Goal: Task Accomplishment & Management: Manage account settings

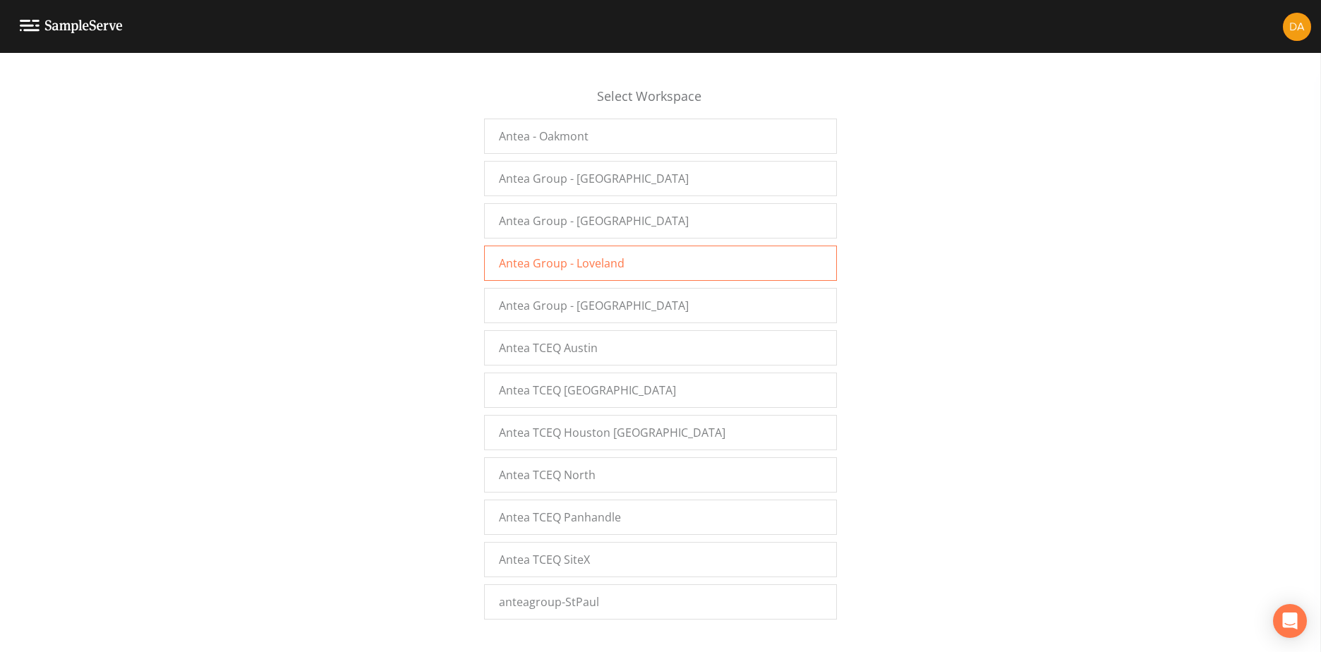
click at [630, 269] on div "Antea Group - Loveland" at bounding box center [660, 262] width 353 height 35
click at [578, 275] on div "Antea Group - Loveland" at bounding box center [660, 262] width 353 height 35
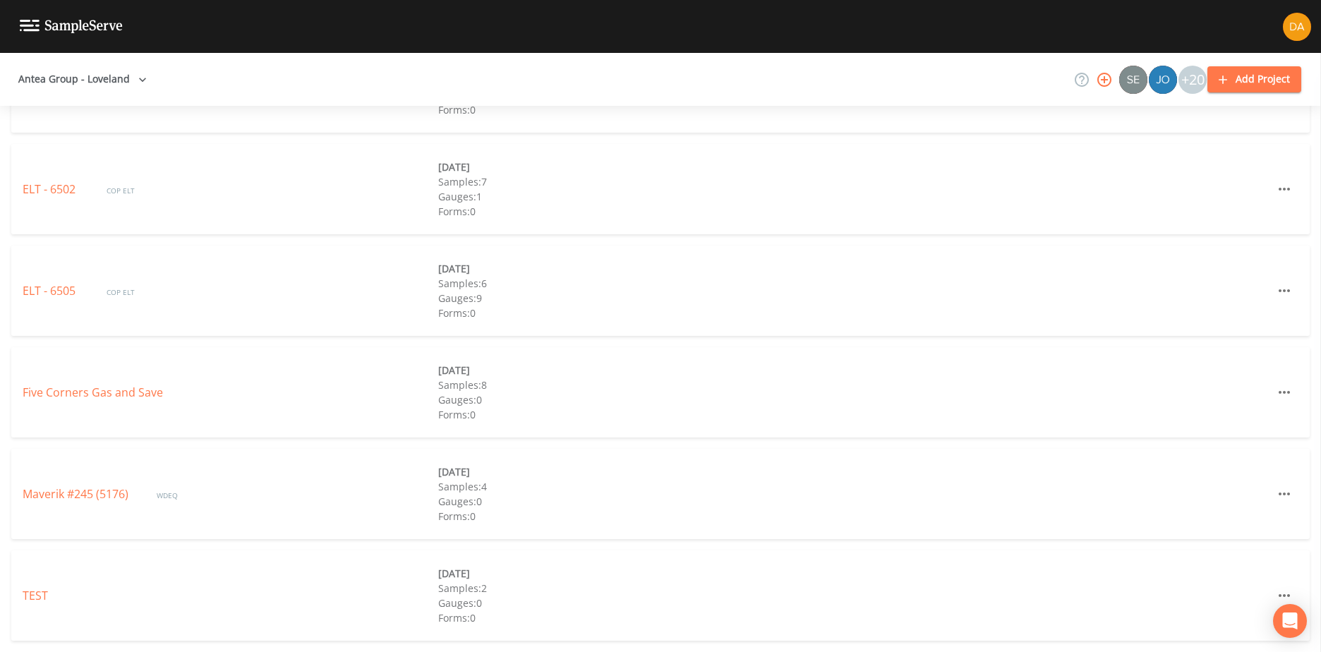
scroll to position [4997, 0]
click at [49, 503] on link "ELT - 6505" at bounding box center [51, 503] width 56 height 16
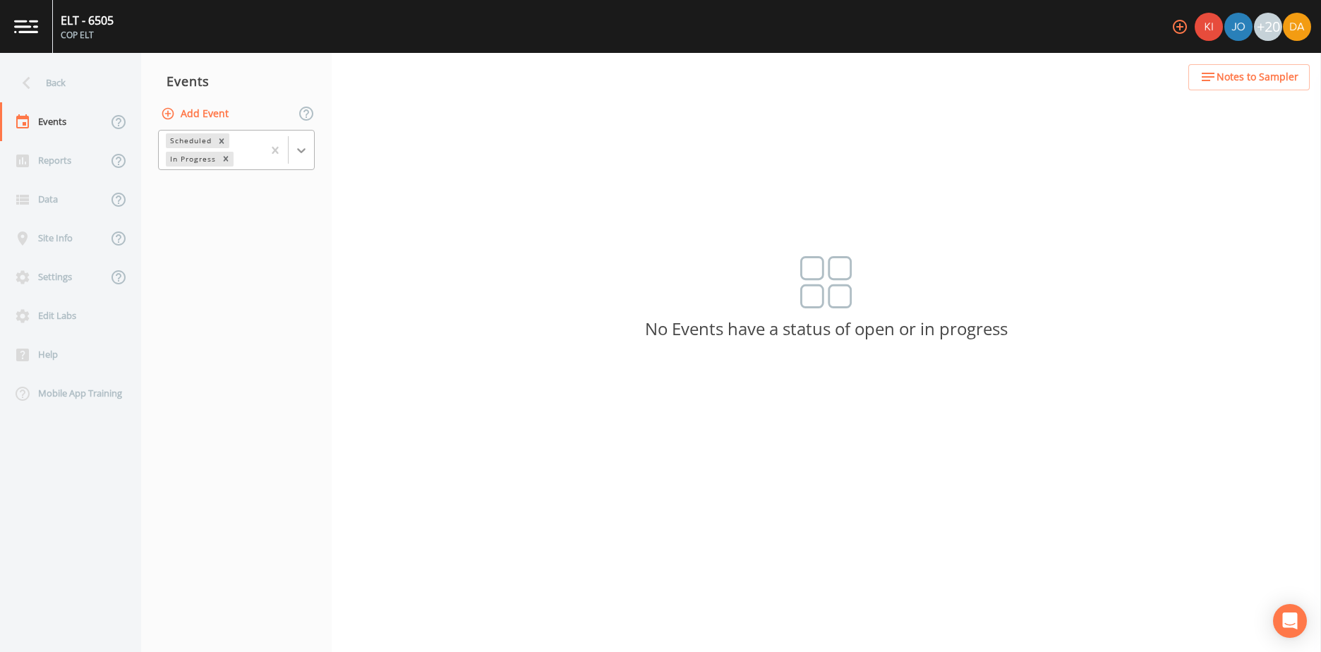
click at [301, 150] on icon at bounding box center [301, 150] width 8 height 5
click at [222, 193] on div "Completed" at bounding box center [236, 190] width 157 height 24
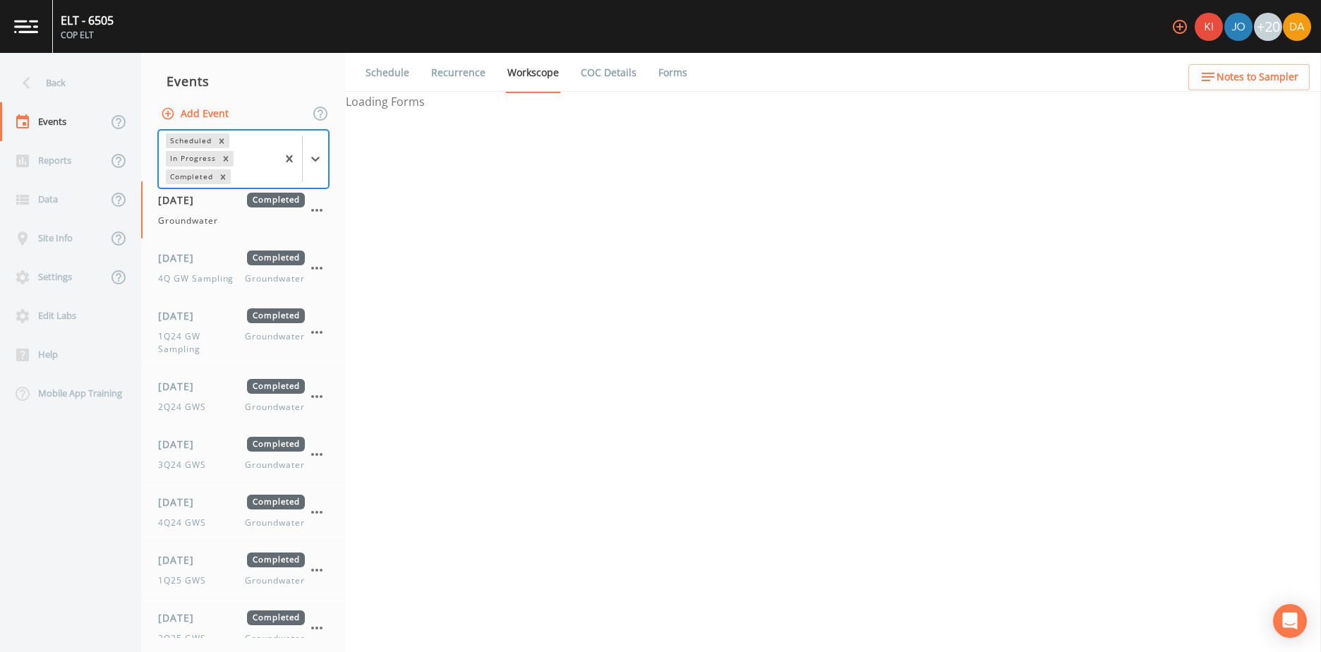
select select "0b1af911-289b-4d7b-9fdf-156f6d27a2cf"
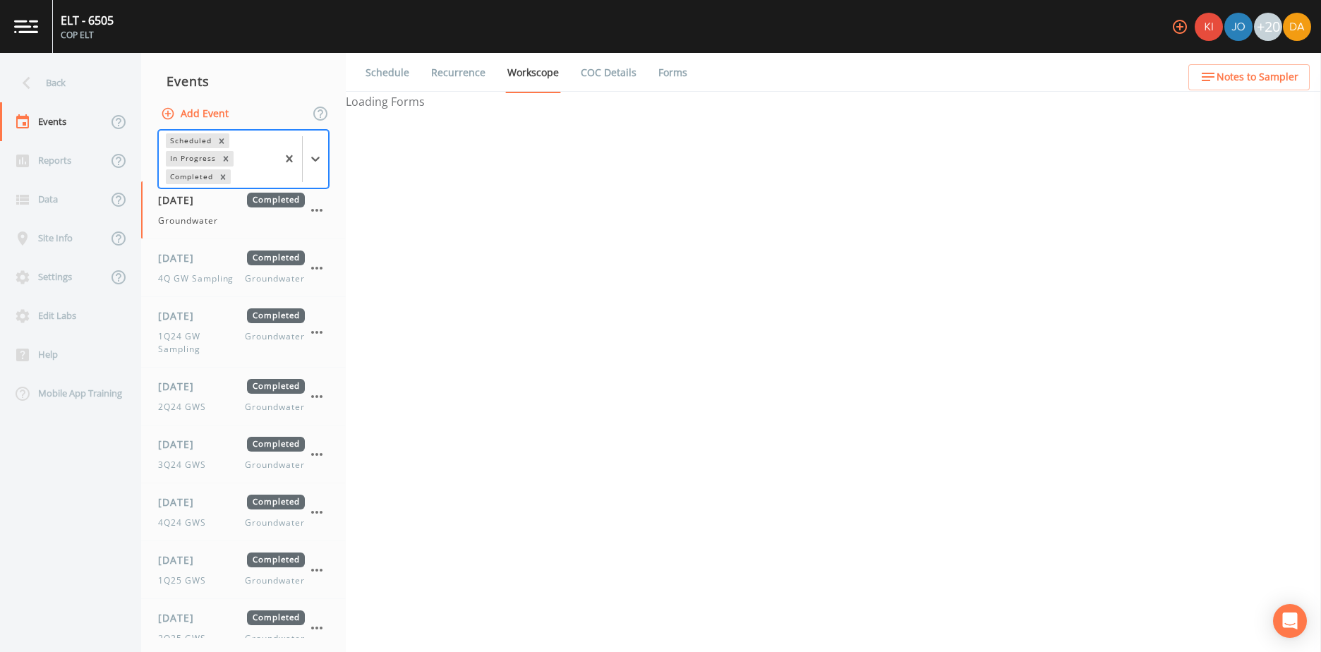
select select "0b1af911-289b-4d7b-9fdf-156f6d27a2cf"
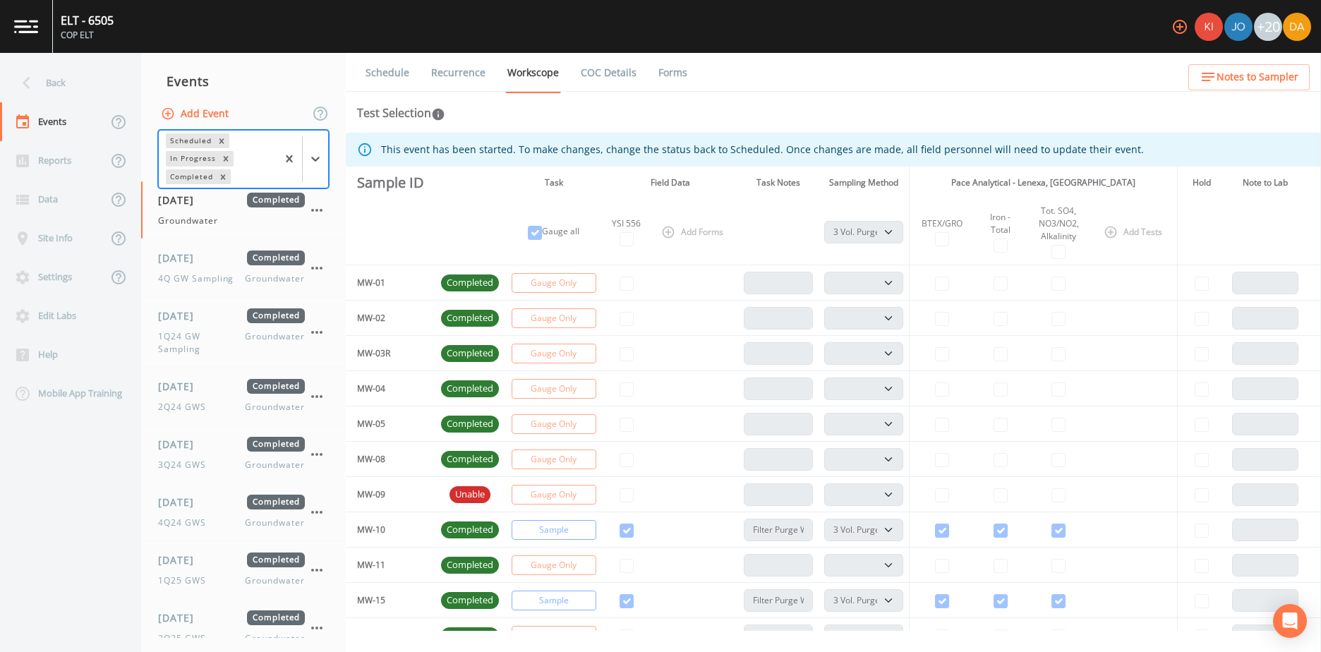
scroll to position [77, 0]
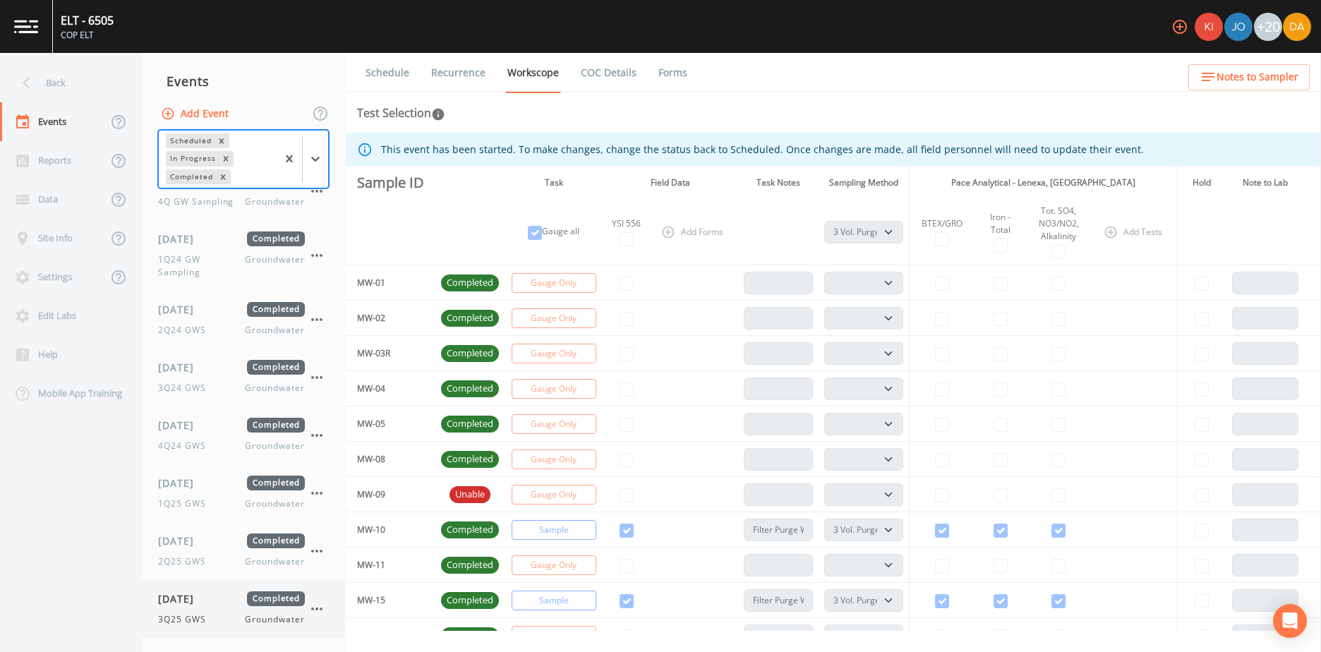
click at [320, 610] on icon "button" at bounding box center [316, 608] width 17 height 17
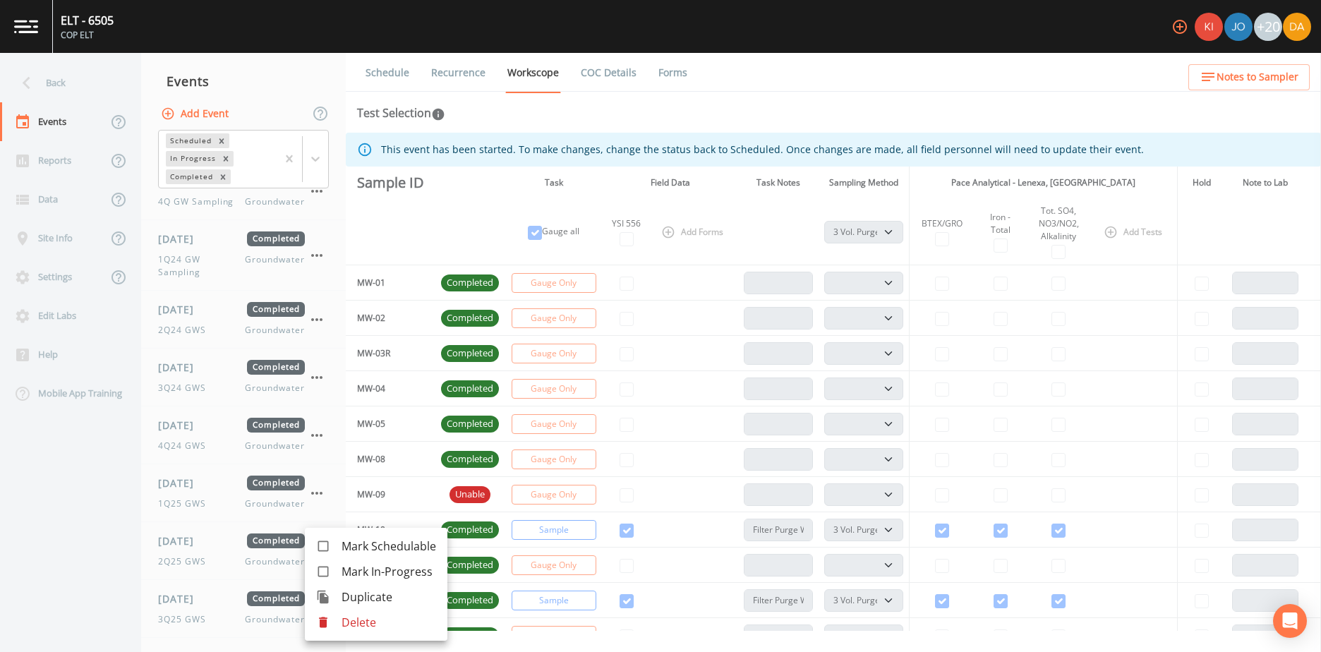
click at [377, 598] on span "Duplicate" at bounding box center [388, 596] width 95 height 17
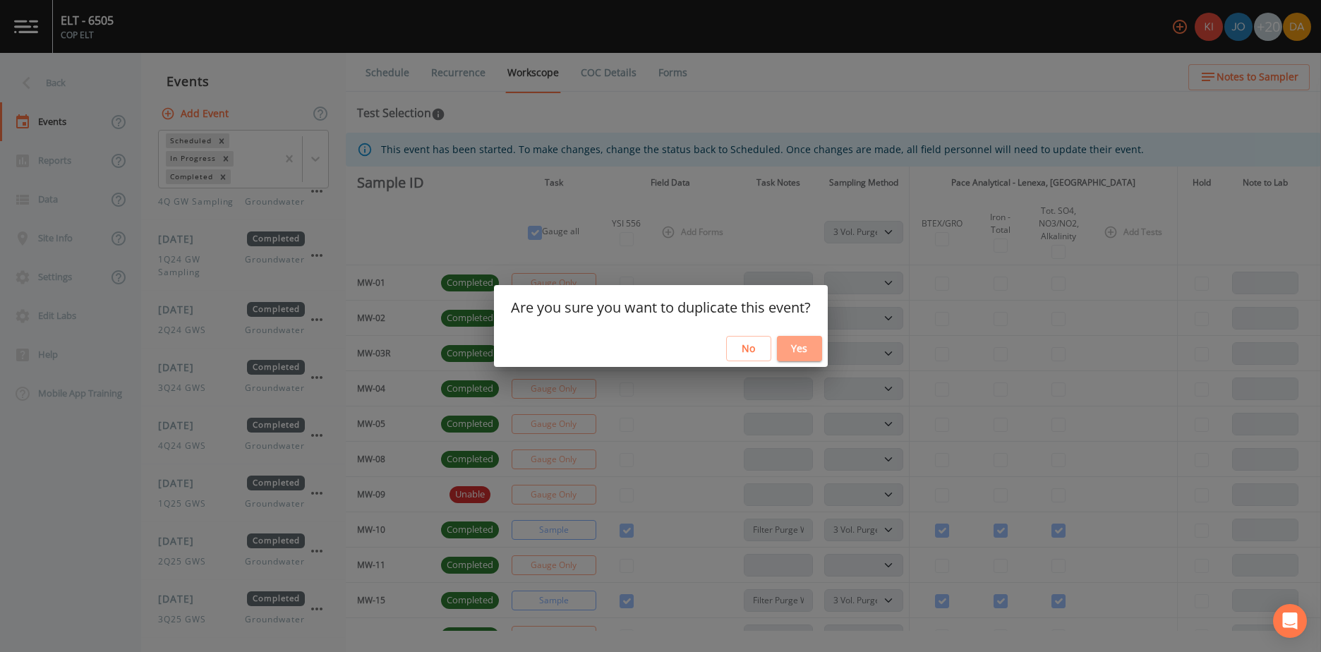
click at [799, 340] on button "Yes" at bounding box center [799, 349] width 45 height 26
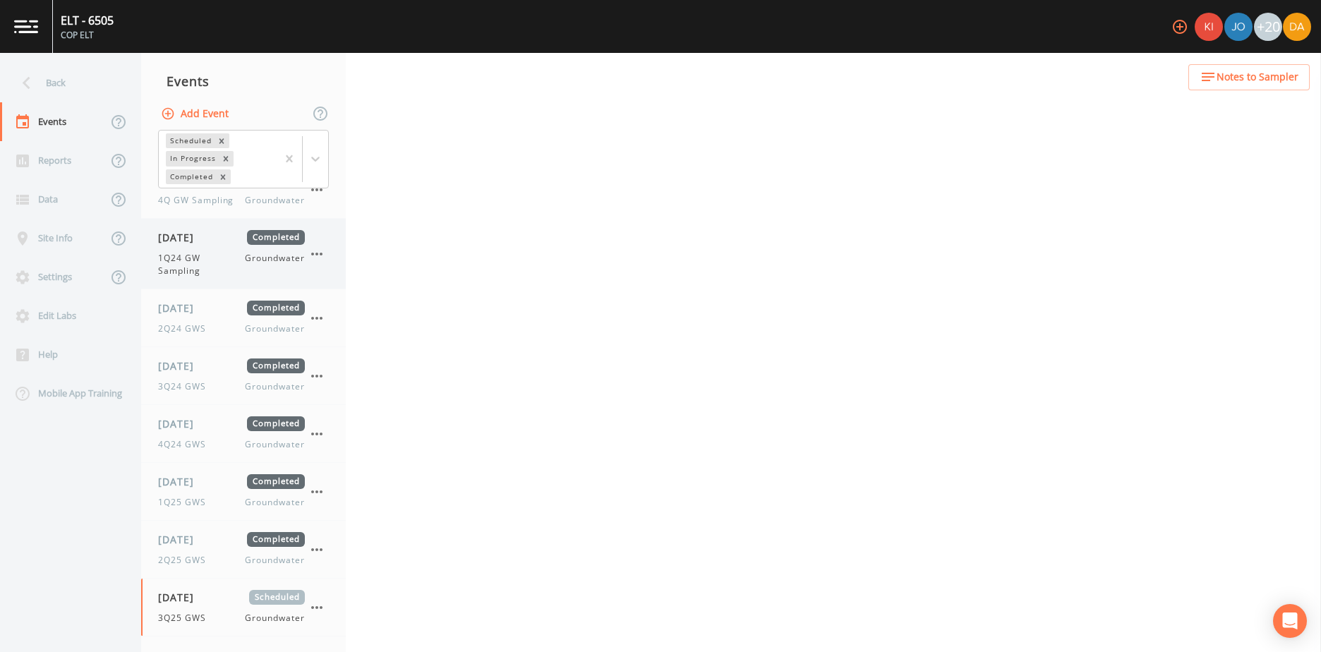
select select "0b1af911-289b-4d7b-9fdf-156f6d27a2cf"
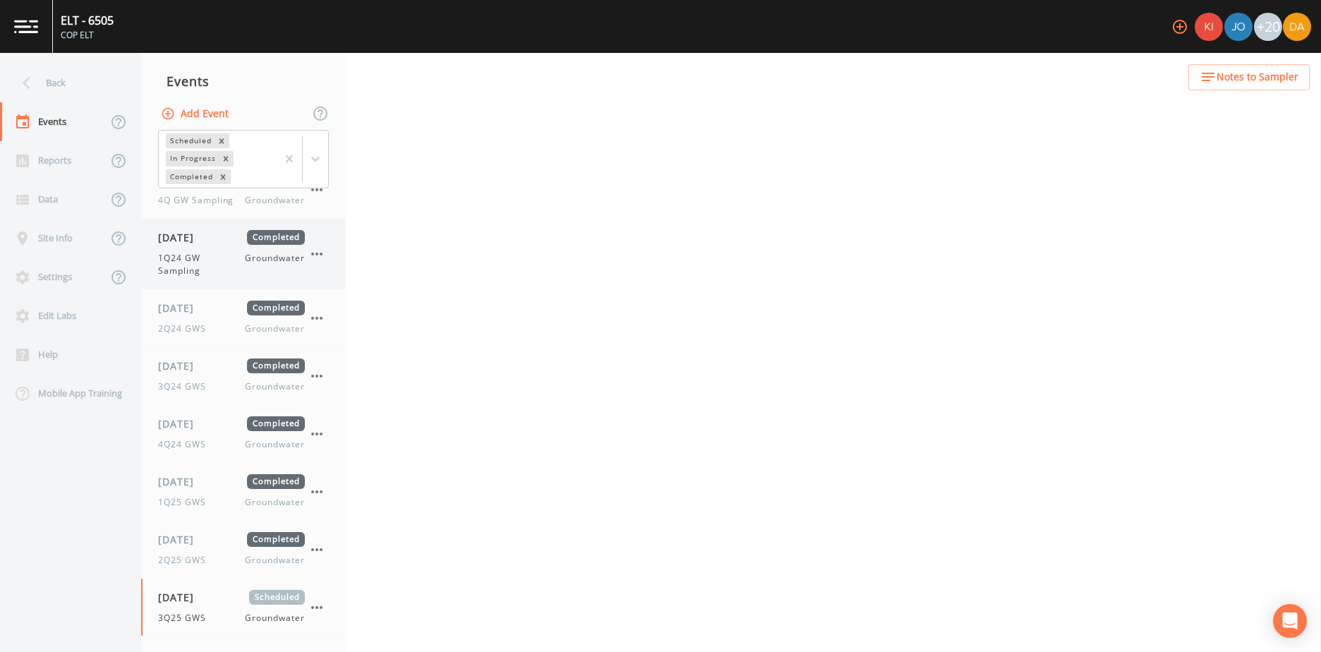
select select "0b1af911-289b-4d7b-9fdf-156f6d27a2cf"
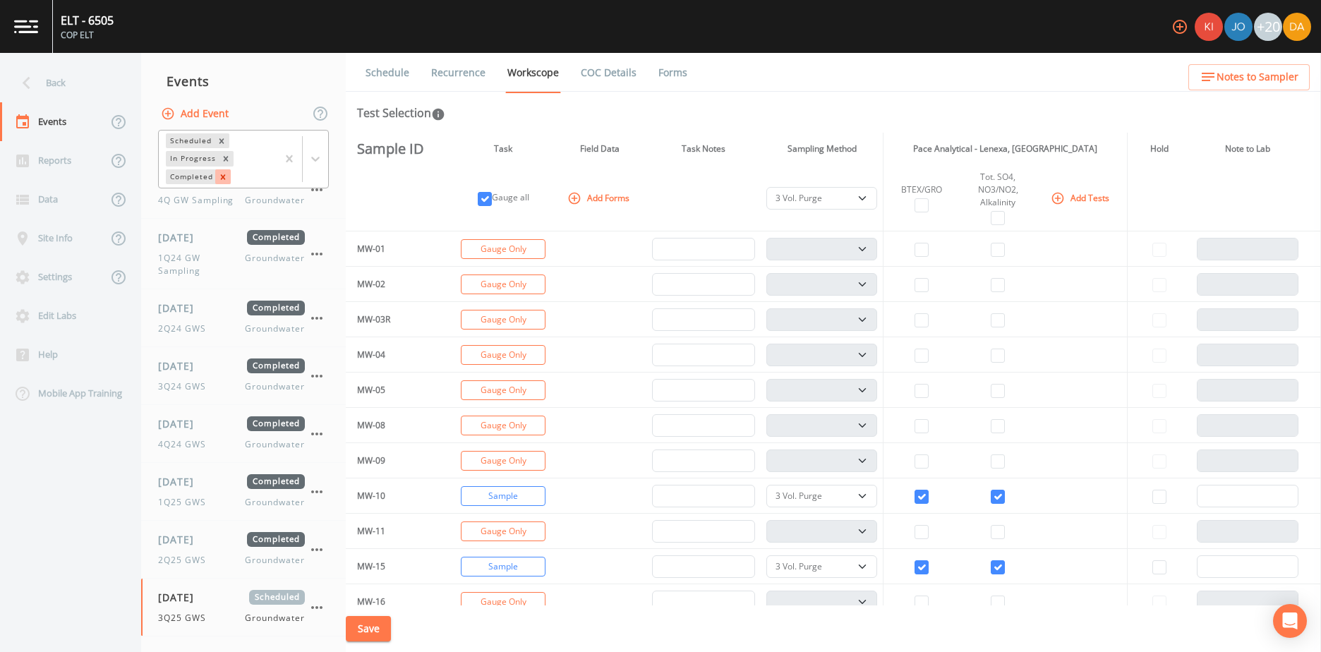
click at [223, 178] on icon "Remove Completed" at bounding box center [222, 176] width 5 height 5
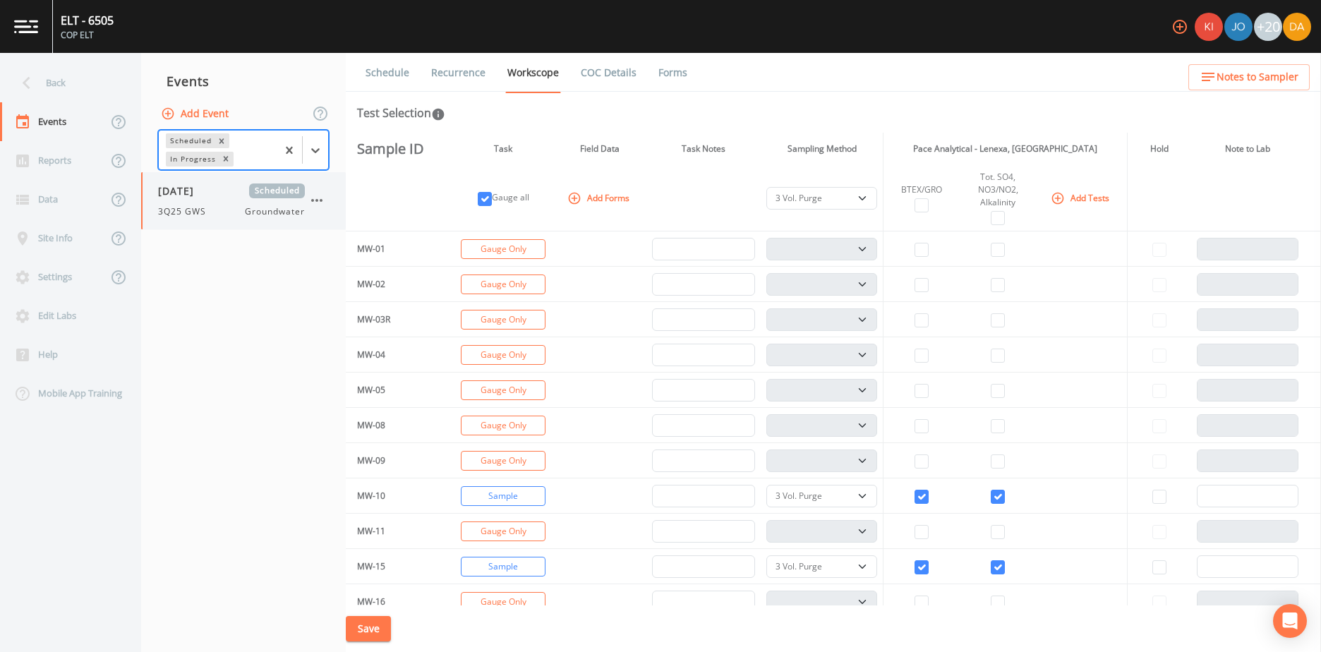
click at [228, 198] on div "09/24/2025 Scheduled 3Q25 GWS Groundwater" at bounding box center [231, 200] width 147 height 35
select select "0b1af911-289b-4d7b-9fdf-156f6d27a2cf"
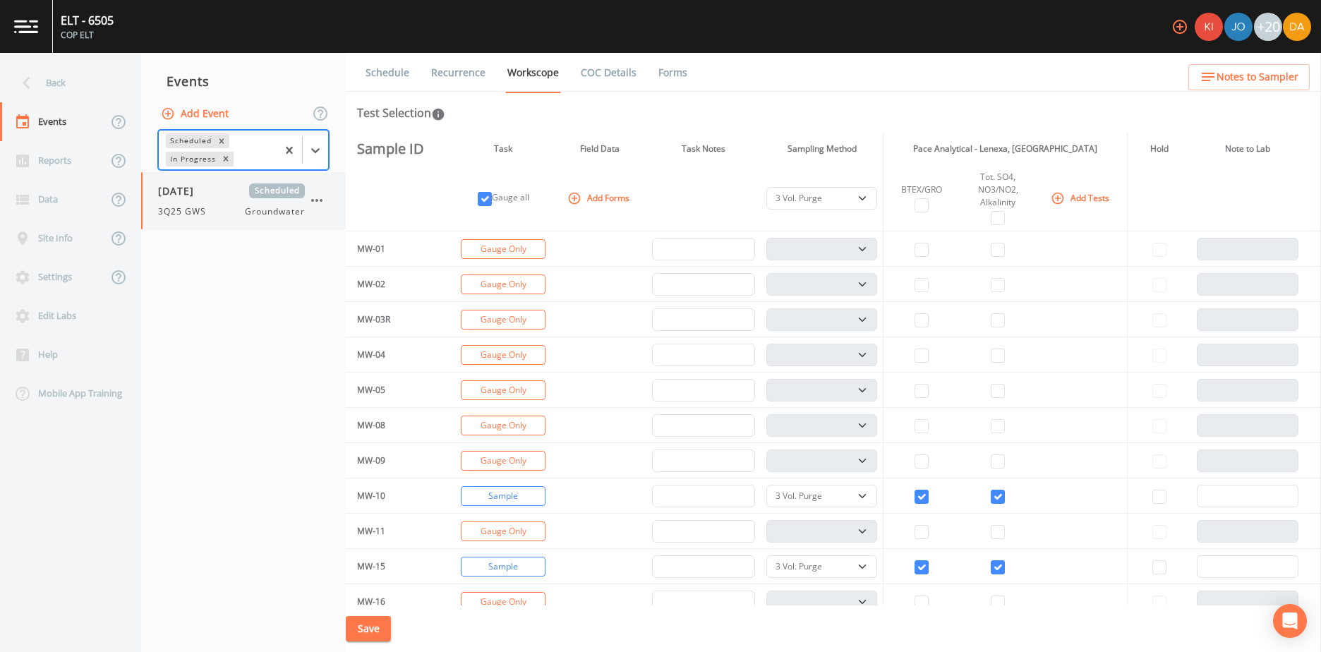
select select "0b1af911-289b-4d7b-9fdf-156f6d27a2cf"
click at [320, 195] on icon "button" at bounding box center [316, 200] width 17 height 17
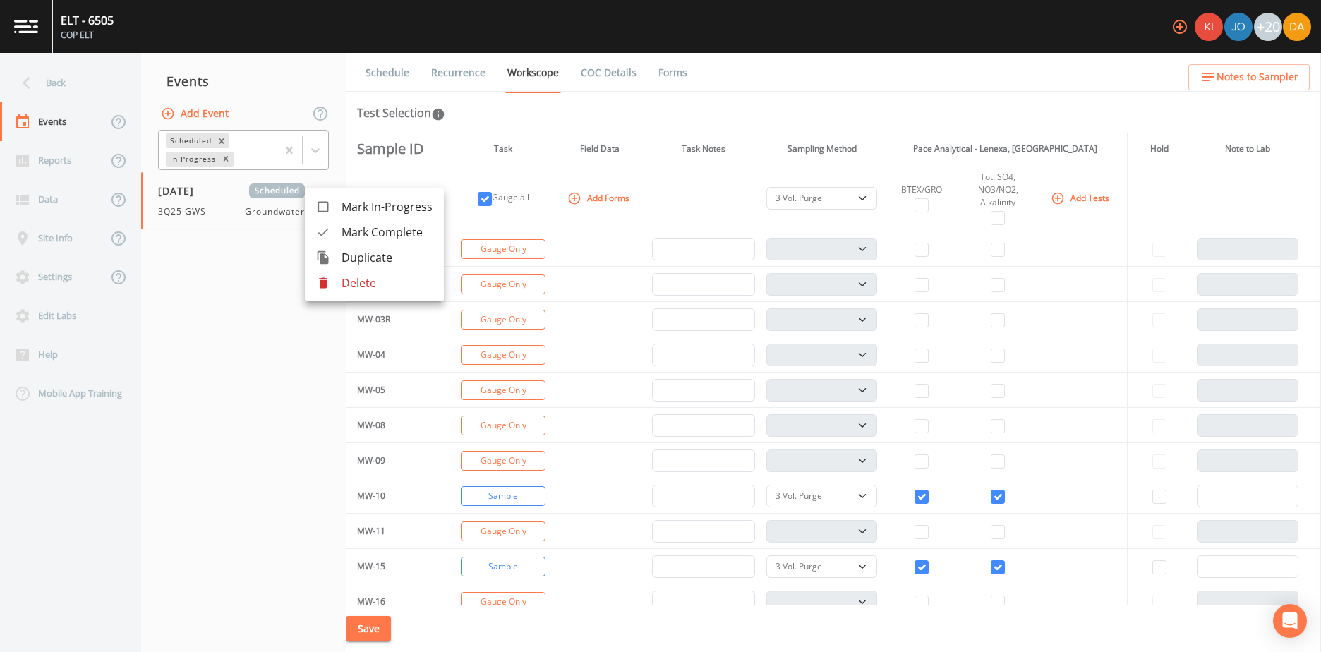
click at [389, 75] on div at bounding box center [660, 326] width 1321 height 652
click at [393, 72] on link "Schedule" at bounding box center [387, 73] width 48 height 40
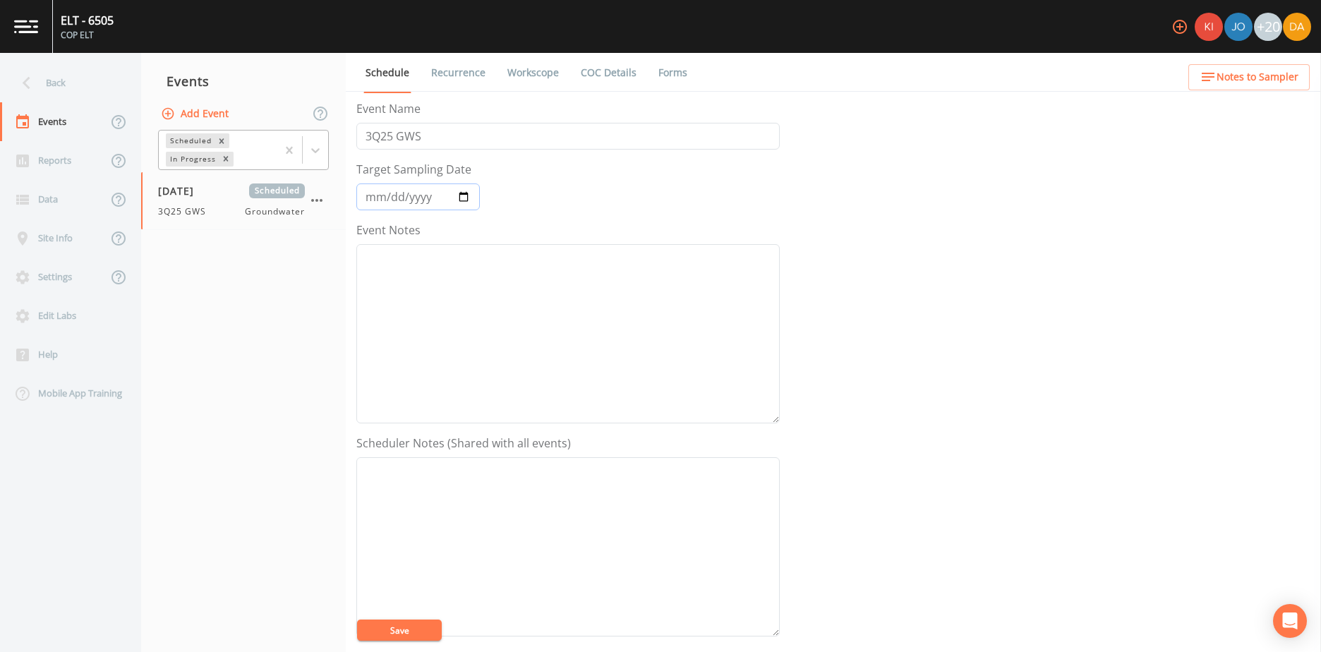
click at [466, 194] on input "2025-09-24" at bounding box center [417, 196] width 123 height 27
type input "2025-09-29"
click at [422, 135] on input "3Q25 GWS" at bounding box center [567, 136] width 423 height 27
type input "3Q25 GWS VOC Re-Sample"
click at [380, 470] on textarea "Event Notes" at bounding box center [567, 546] width 423 height 179
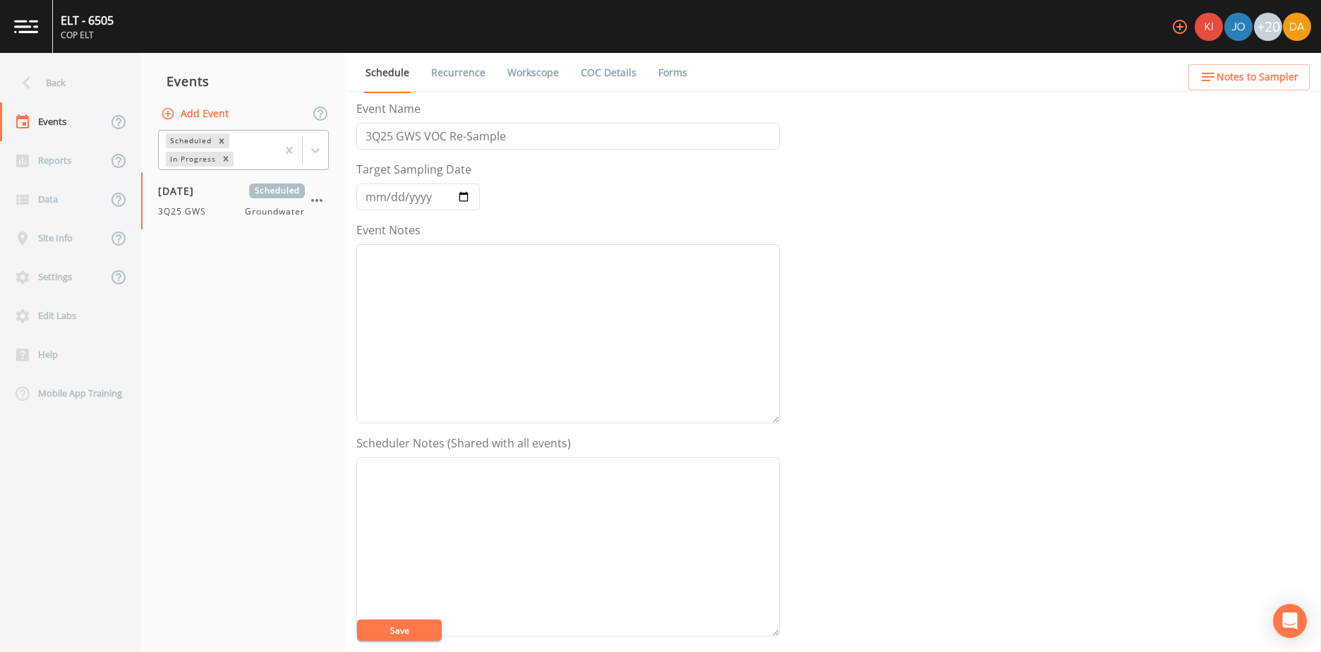
click at [448, 71] on link "Recurrence" at bounding box center [458, 73] width 59 height 40
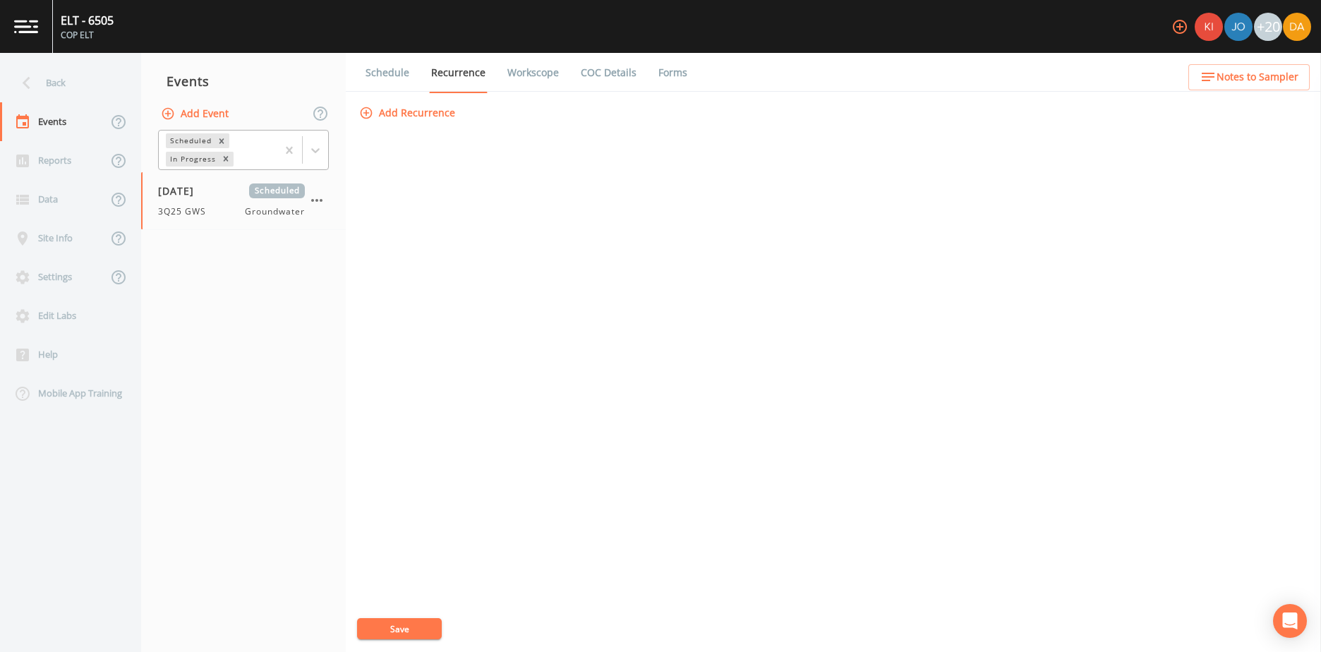
click at [521, 74] on link "Workscope" at bounding box center [533, 73] width 56 height 40
select select "0b1af911-289b-4d7b-9fdf-156f6d27a2cf"
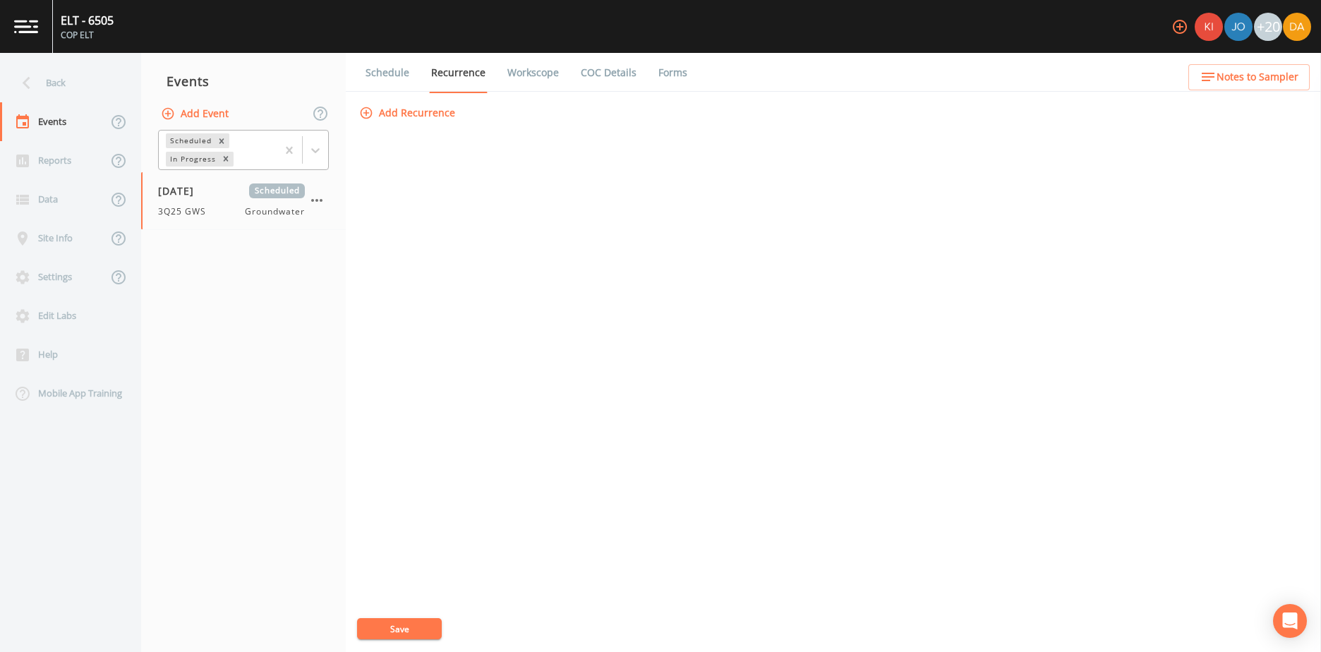
select select "0b1af911-289b-4d7b-9fdf-156f6d27a2cf"
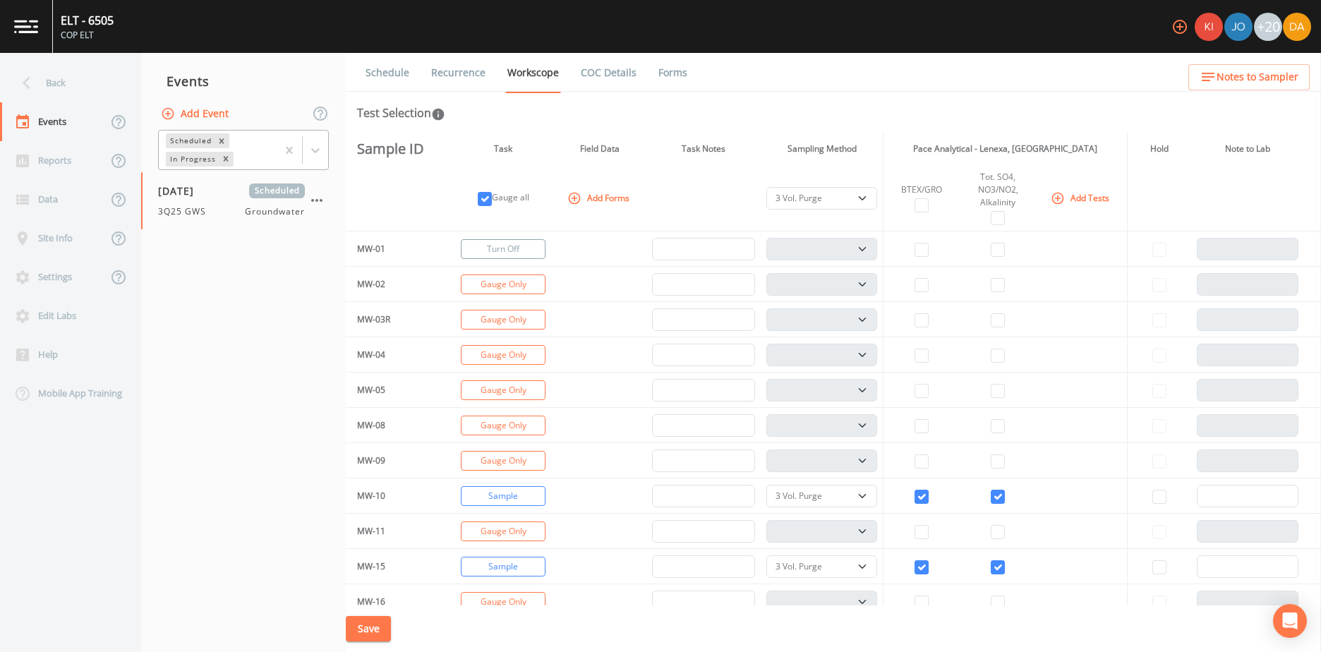
click at [526, 254] on button "Turn Off" at bounding box center [503, 249] width 85 height 20
checkbox input "false"
click at [528, 289] on button "Turn Off" at bounding box center [503, 284] width 85 height 20
click at [526, 320] on button "Turn Off" at bounding box center [503, 320] width 85 height 20
click at [529, 360] on button "Turn Off" at bounding box center [503, 355] width 85 height 20
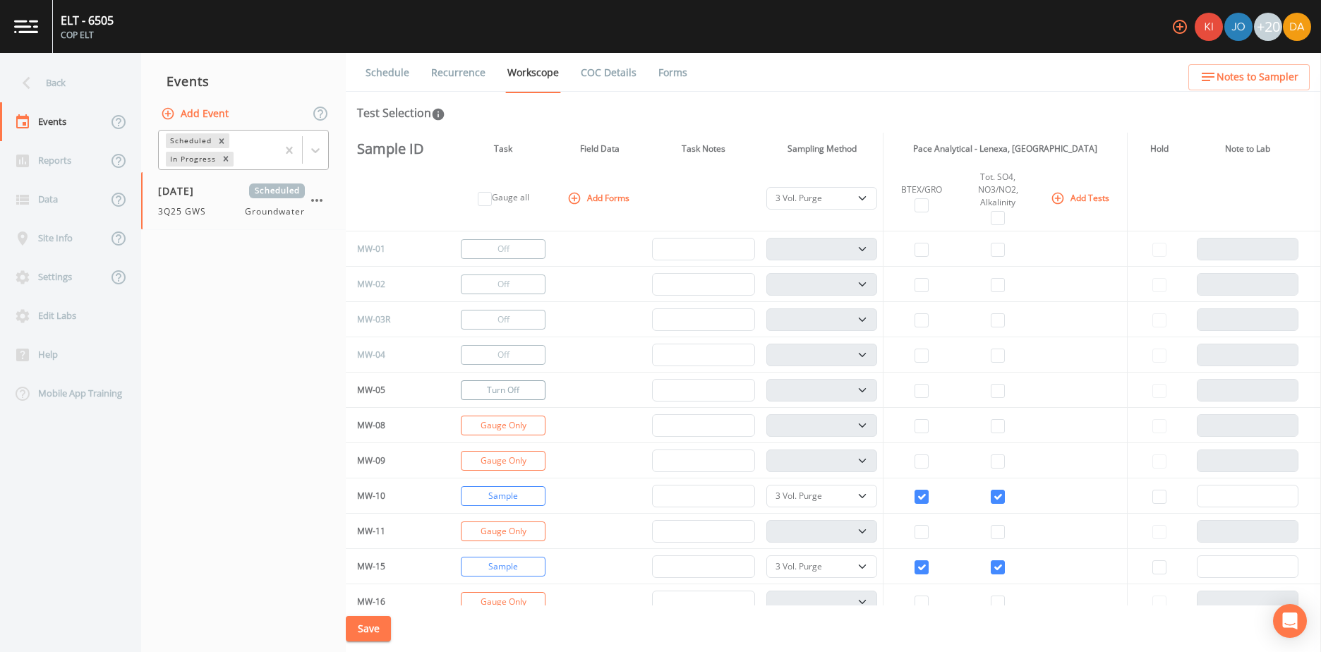
click at [529, 386] on button "Turn Off" at bounding box center [503, 390] width 85 height 20
click at [521, 423] on button "Gauge Only" at bounding box center [503, 425] width 85 height 20
drag, startPoint x: 521, startPoint y: 456, endPoint x: 585, endPoint y: 405, distance: 81.3
click at [522, 456] on button "Turn Off" at bounding box center [503, 461] width 85 height 20
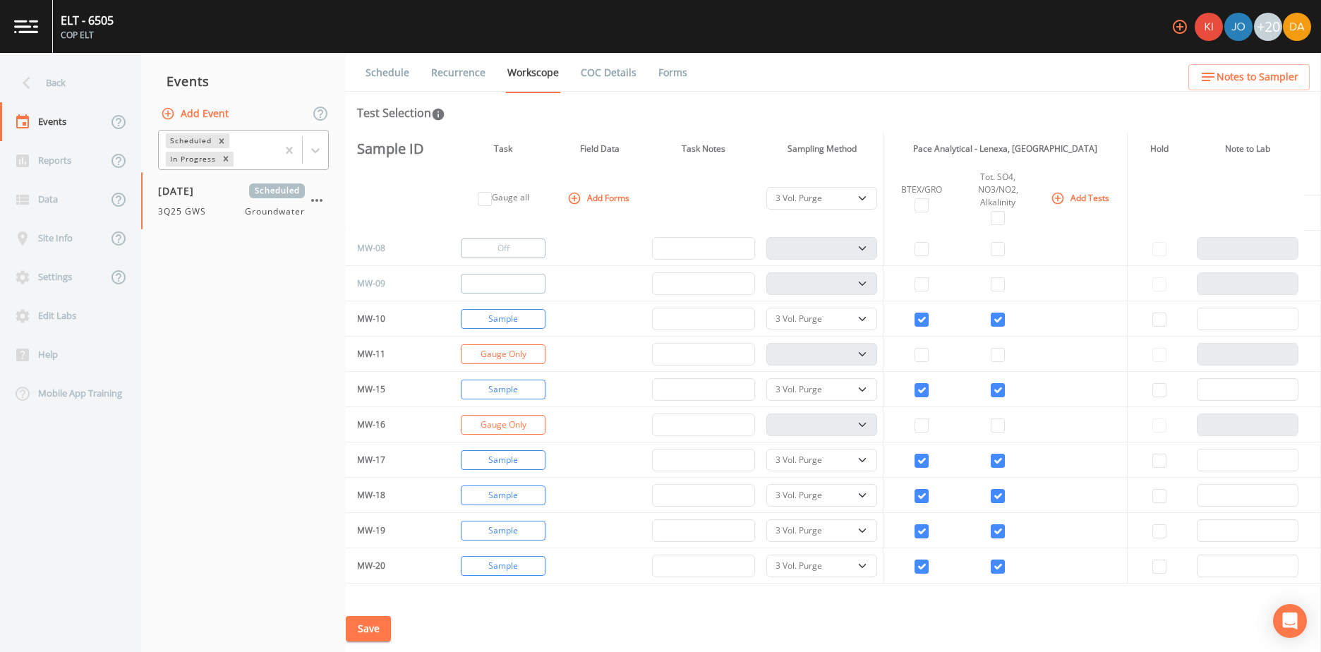
scroll to position [212, 0]
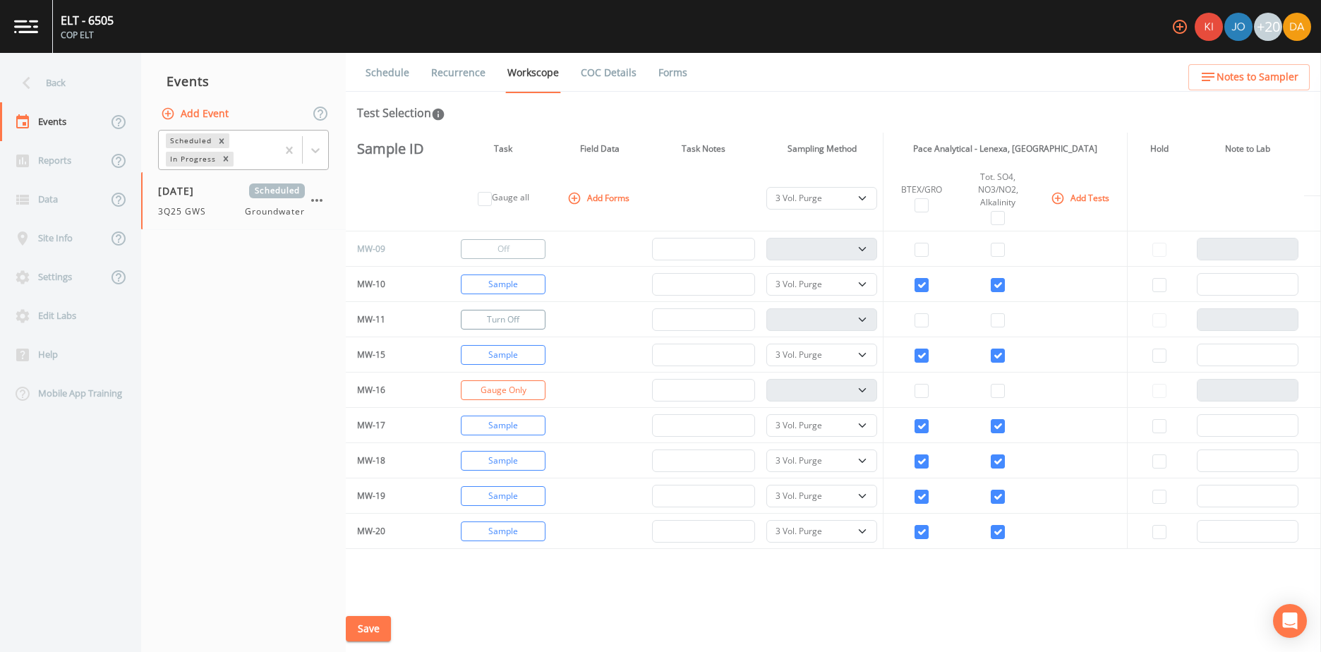
click at [523, 322] on button "Turn Off" at bounding box center [503, 320] width 85 height 20
click at [523, 389] on button "Turn Off" at bounding box center [503, 390] width 85 height 20
click at [518, 280] on button "Turn Off" at bounding box center [503, 284] width 85 height 20
select select
checkbox input "false"
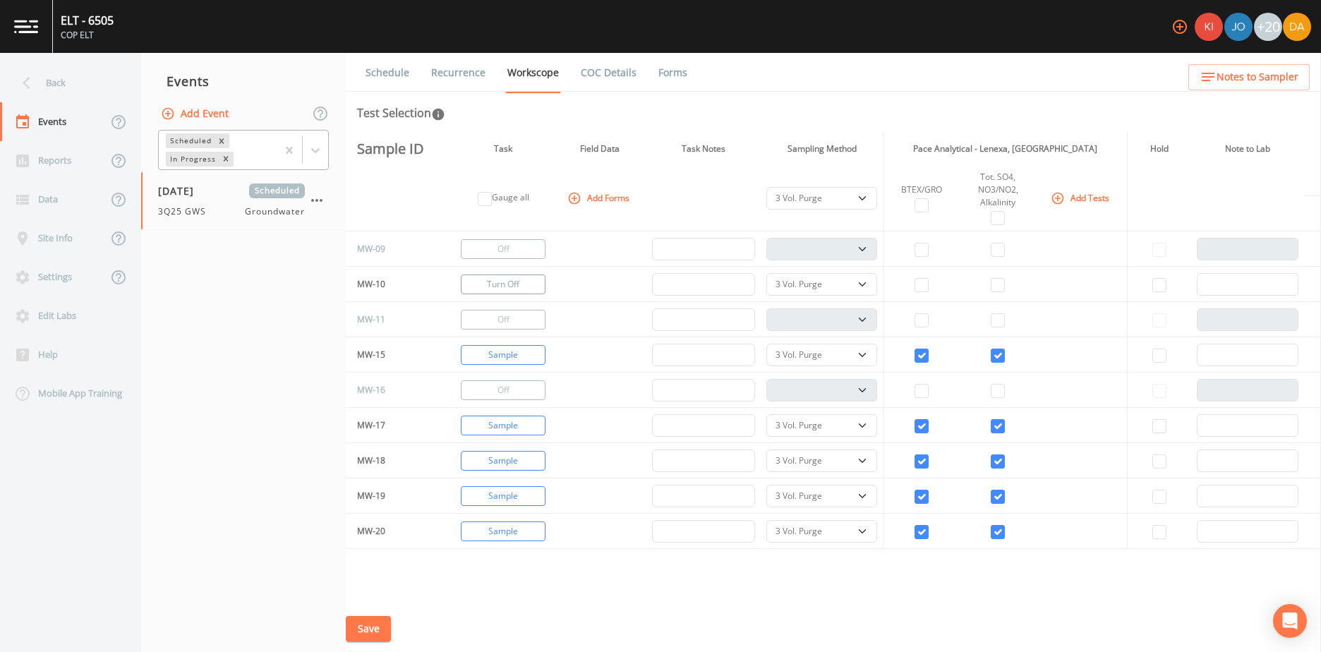
checkbox input "false"
click at [861, 353] on select "PDB Bag Grab Low Flow 3 Vol. Purge" at bounding box center [821, 355] width 111 height 23
click at [766, 344] on select "PDB Bag Grab Low Flow 3 Vol. Purge" at bounding box center [821, 355] width 111 height 23
click at [990, 146] on th "Pace Analytical - Lenexa, KS" at bounding box center [1005, 149] width 244 height 32
drag, startPoint x: 947, startPoint y: 151, endPoint x: 1072, endPoint y: 152, distance: 124.2
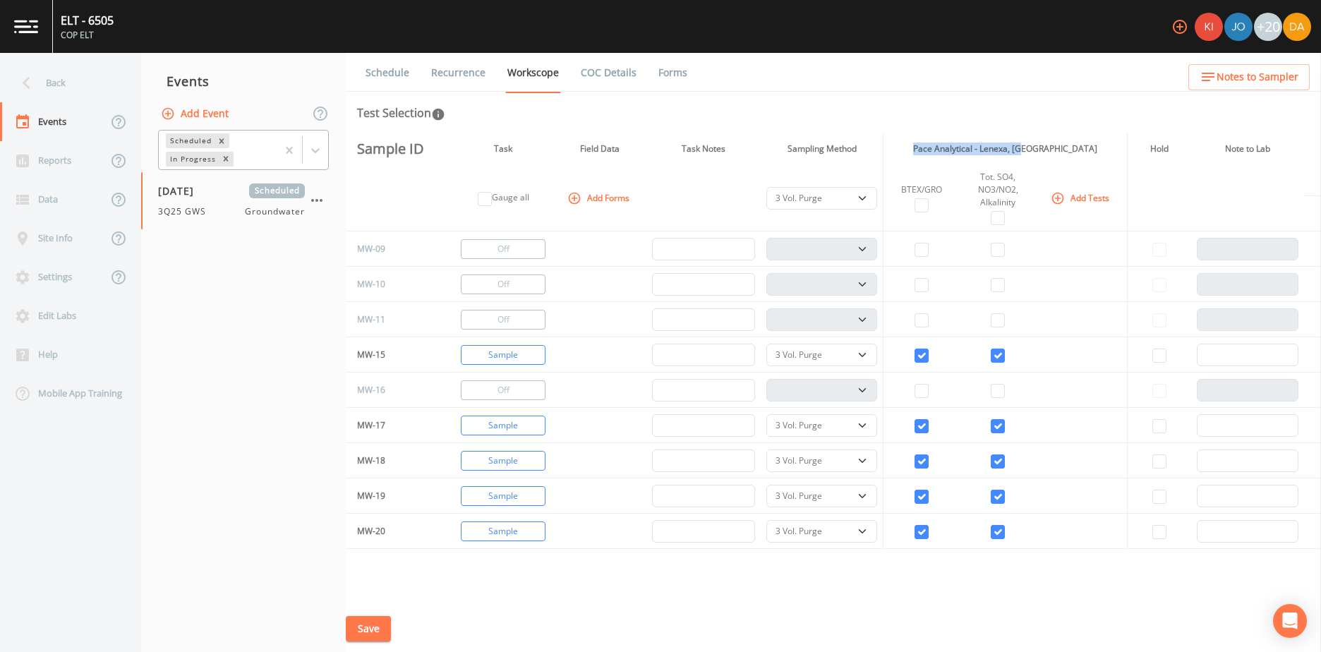
click at [1072, 152] on th "Pace Analytical - Lenexa, KS" at bounding box center [1005, 149] width 244 height 32
click at [1060, 200] on icon "button" at bounding box center [1057, 198] width 14 height 14
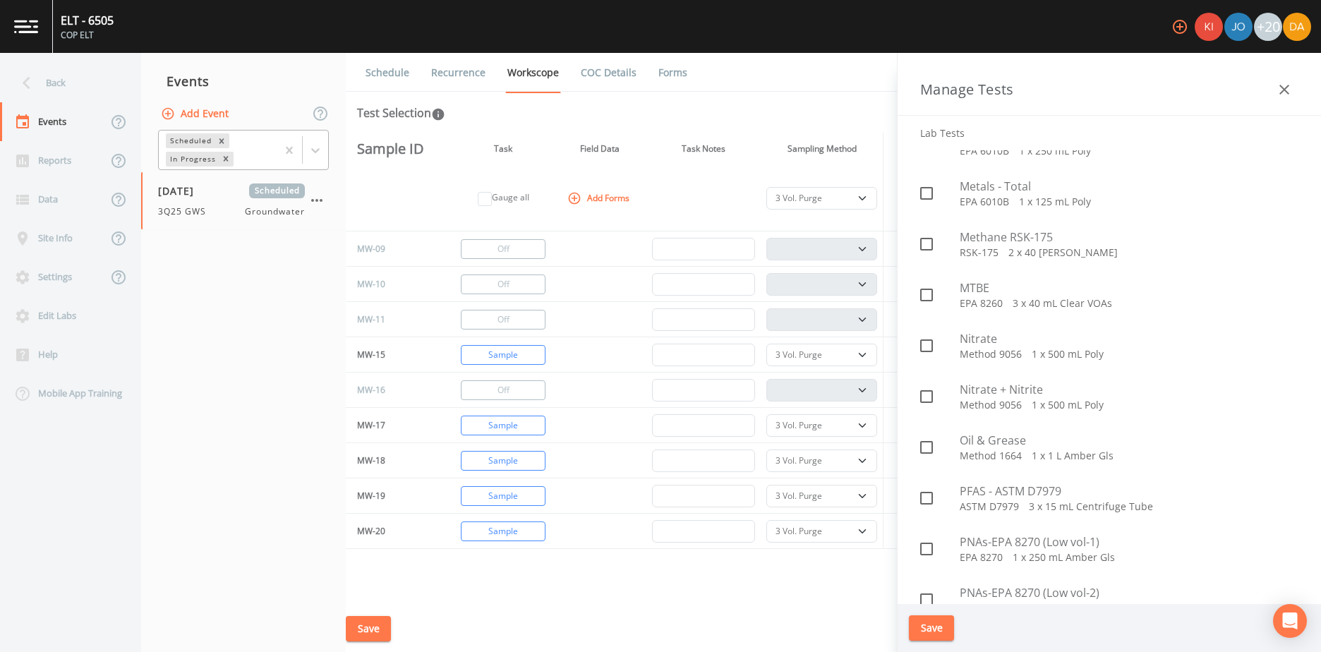
scroll to position [1905, 0]
click at [1287, 88] on icon "button" at bounding box center [1283, 89] width 17 height 17
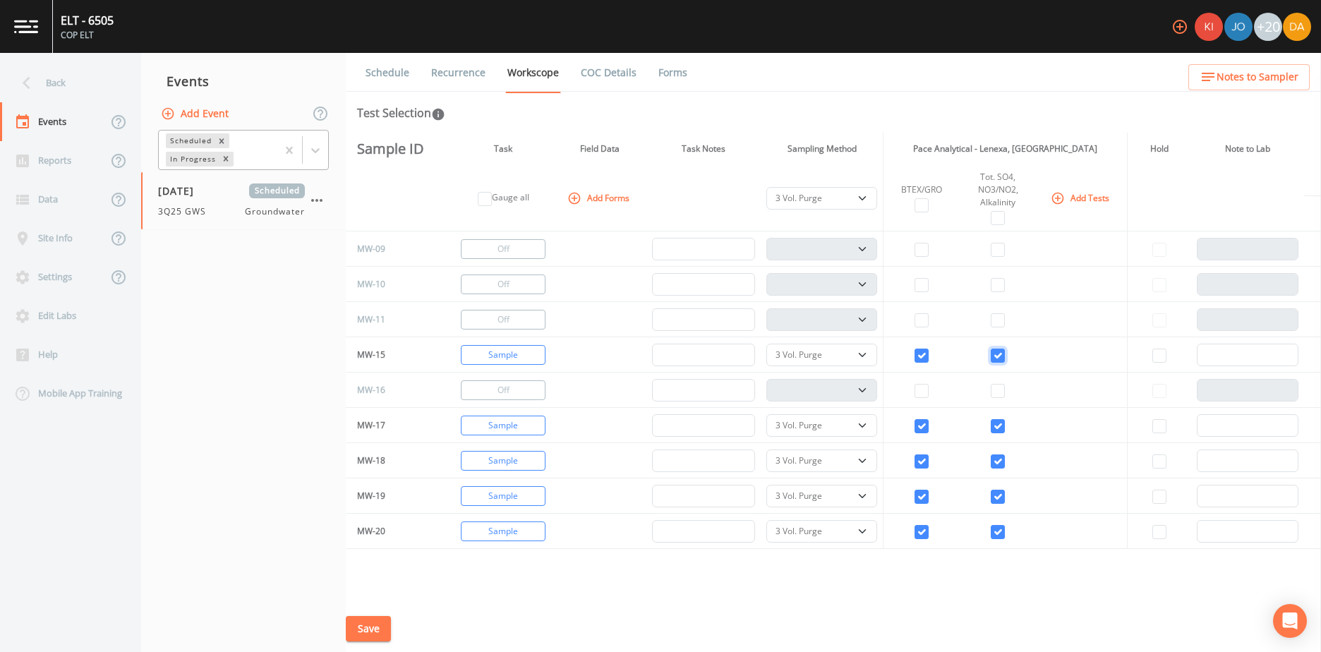
click at [991, 353] on input "checkbox" at bounding box center [997, 355] width 14 height 14
checkbox input "false"
click at [990, 432] on input "checkbox" at bounding box center [997, 426] width 14 height 14
checkbox input "false"
click at [997, 467] on input "checkbox" at bounding box center [997, 461] width 14 height 14
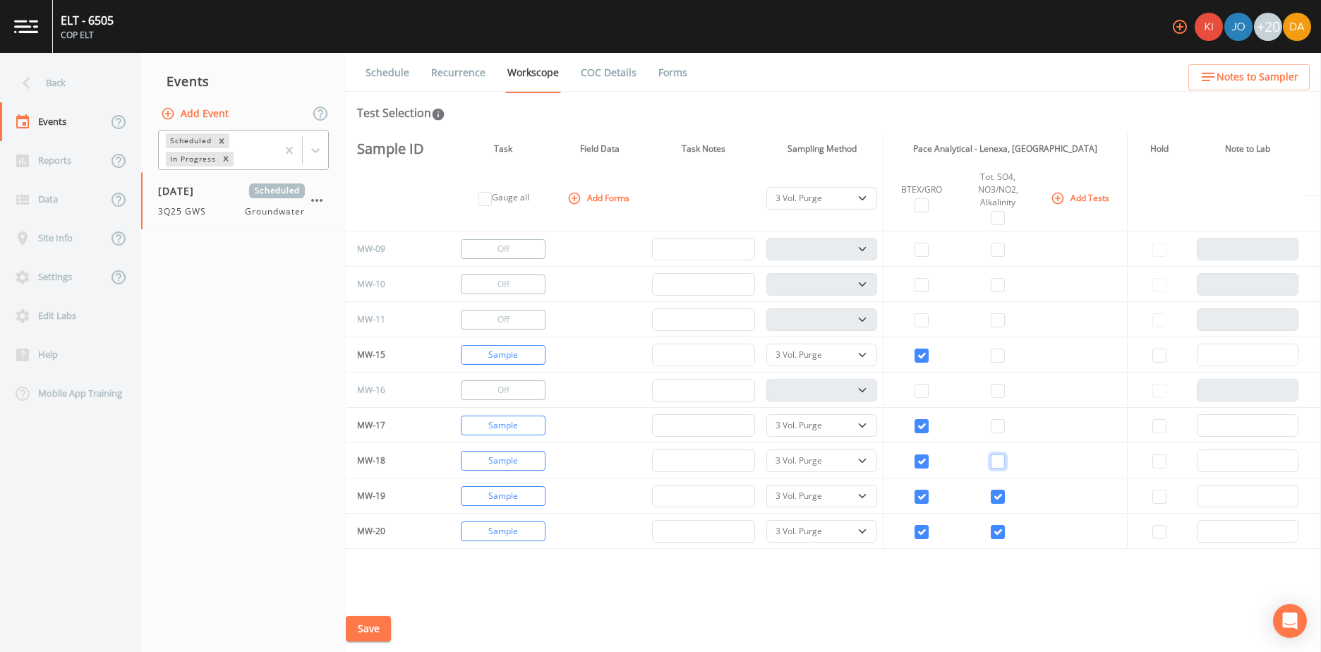
checkbox input "false"
click at [999, 495] on input "checkbox" at bounding box center [997, 497] width 14 height 14
checkbox input "false"
click at [996, 533] on input "checkbox" at bounding box center [997, 532] width 14 height 14
checkbox input "false"
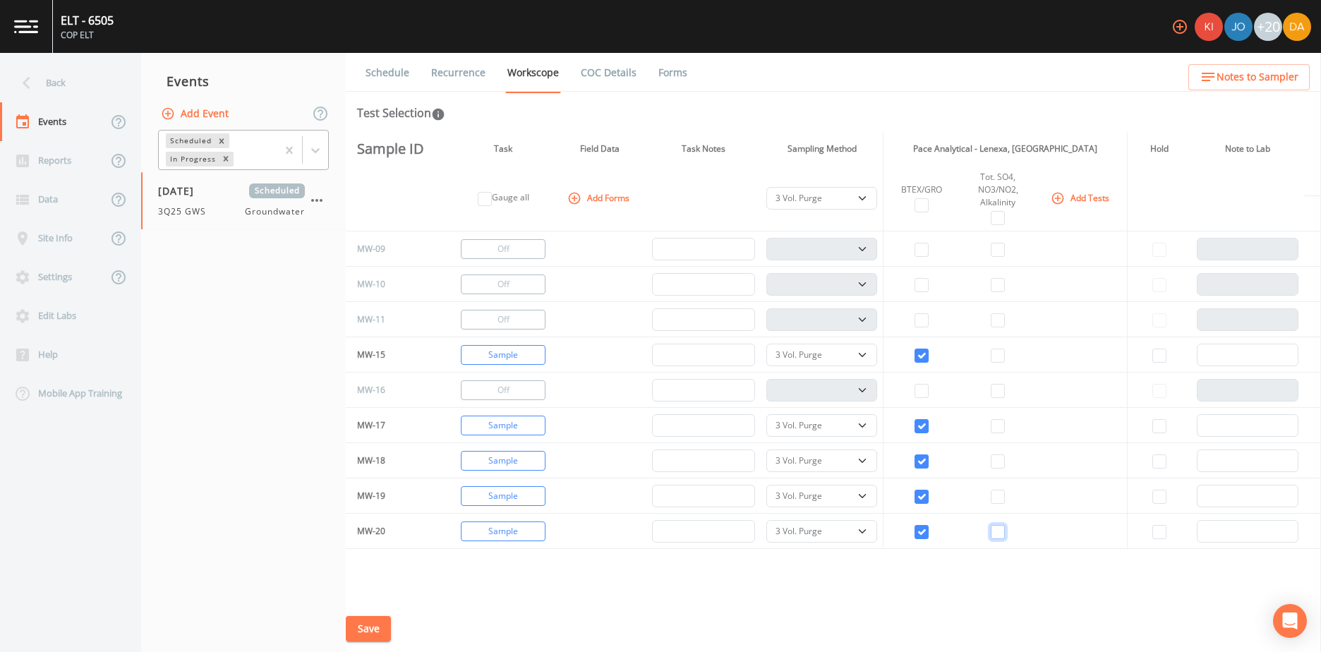
scroll to position [282, 0]
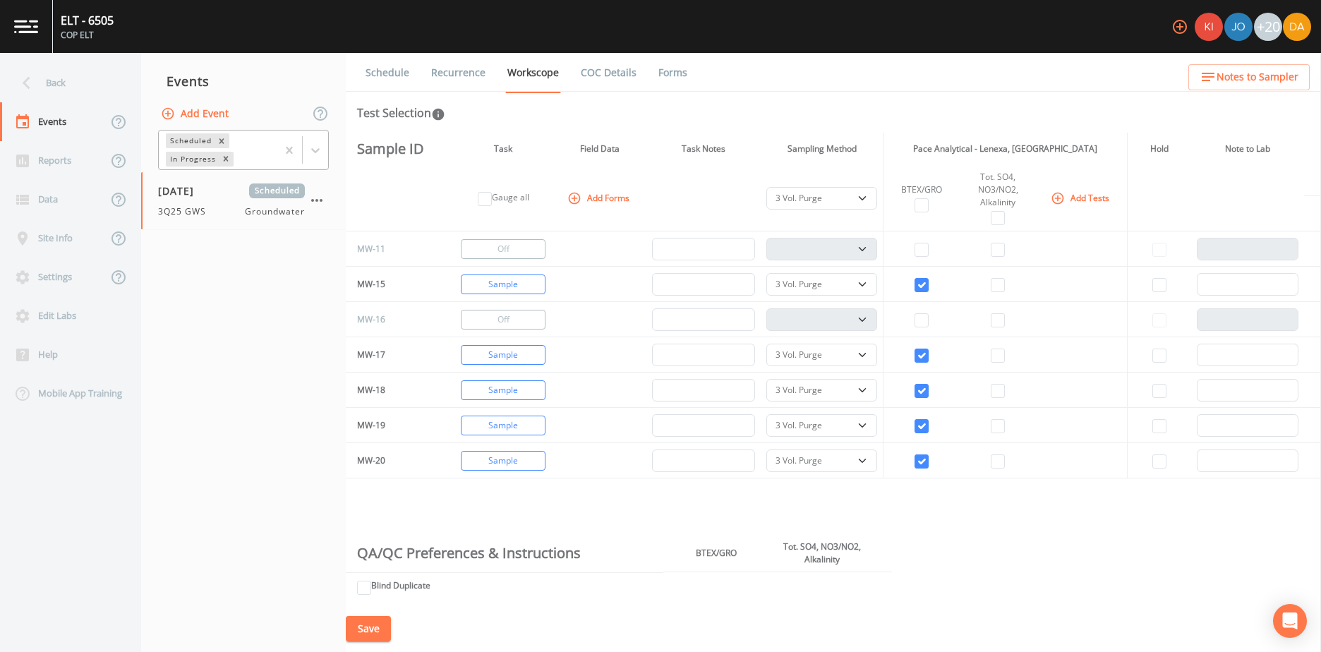
click at [593, 75] on link "COC Details" at bounding box center [608, 73] width 60 height 40
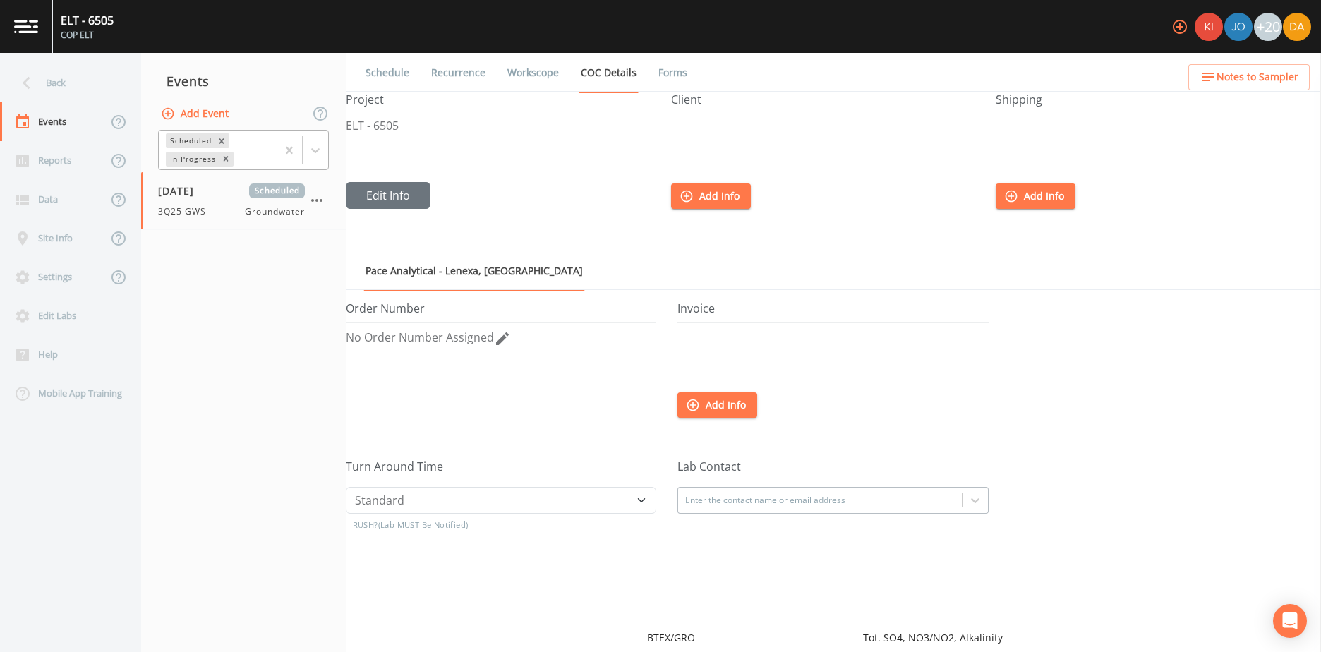
click at [669, 78] on link "Forms" at bounding box center [672, 73] width 33 height 40
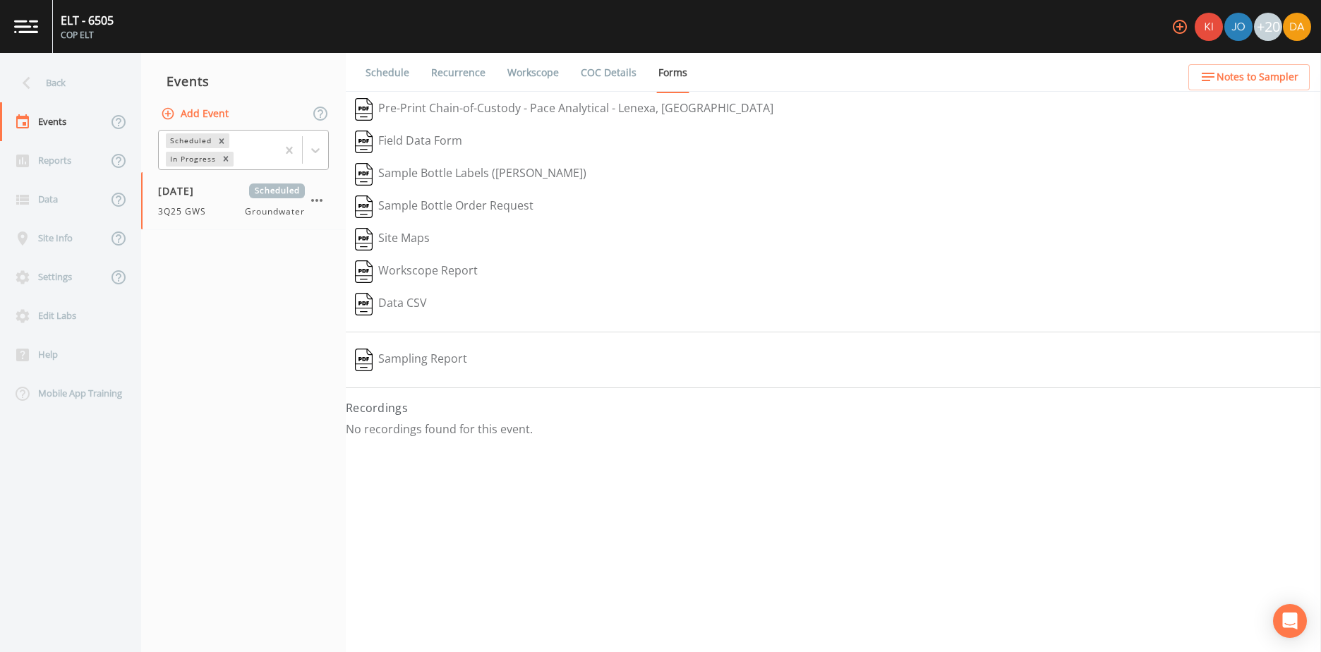
click at [405, 267] on button "Workscope Report" at bounding box center [416, 271] width 141 height 32
click at [388, 68] on link "Schedule" at bounding box center [387, 73] width 48 height 40
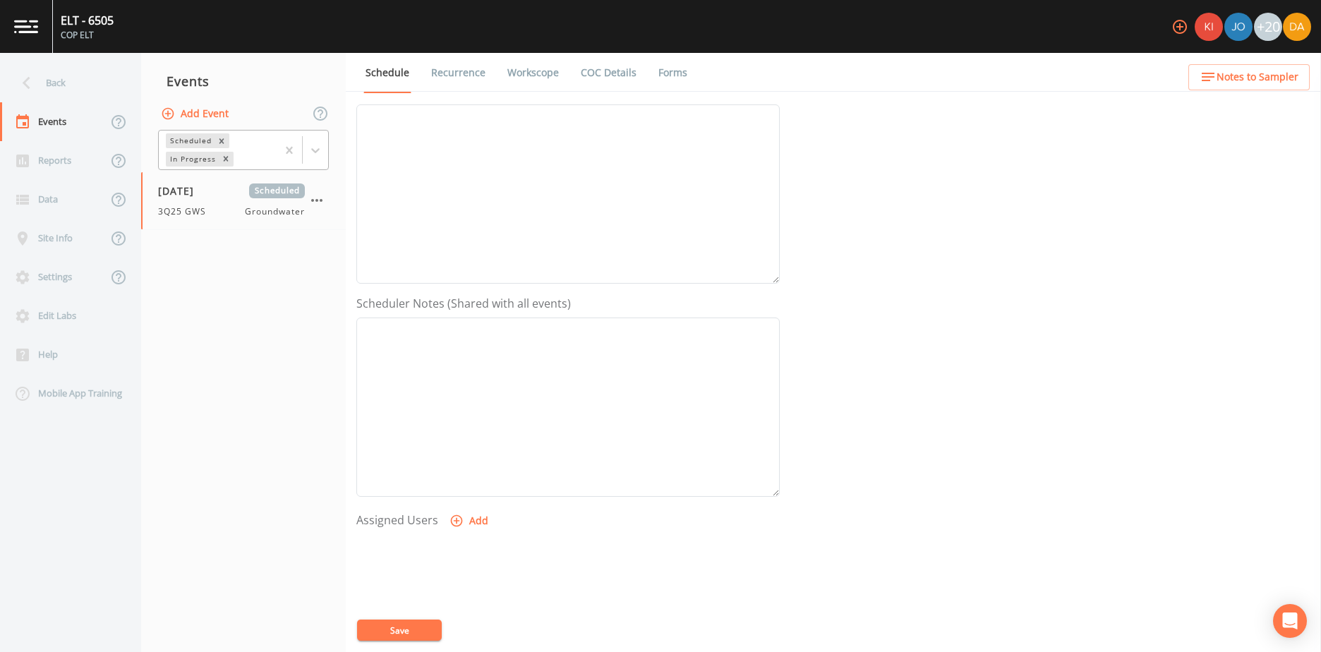
scroll to position [141, 0]
click at [395, 641] on div at bounding box center [567, 607] width 423 height 148
click at [403, 631] on button "Save" at bounding box center [399, 629] width 85 height 21
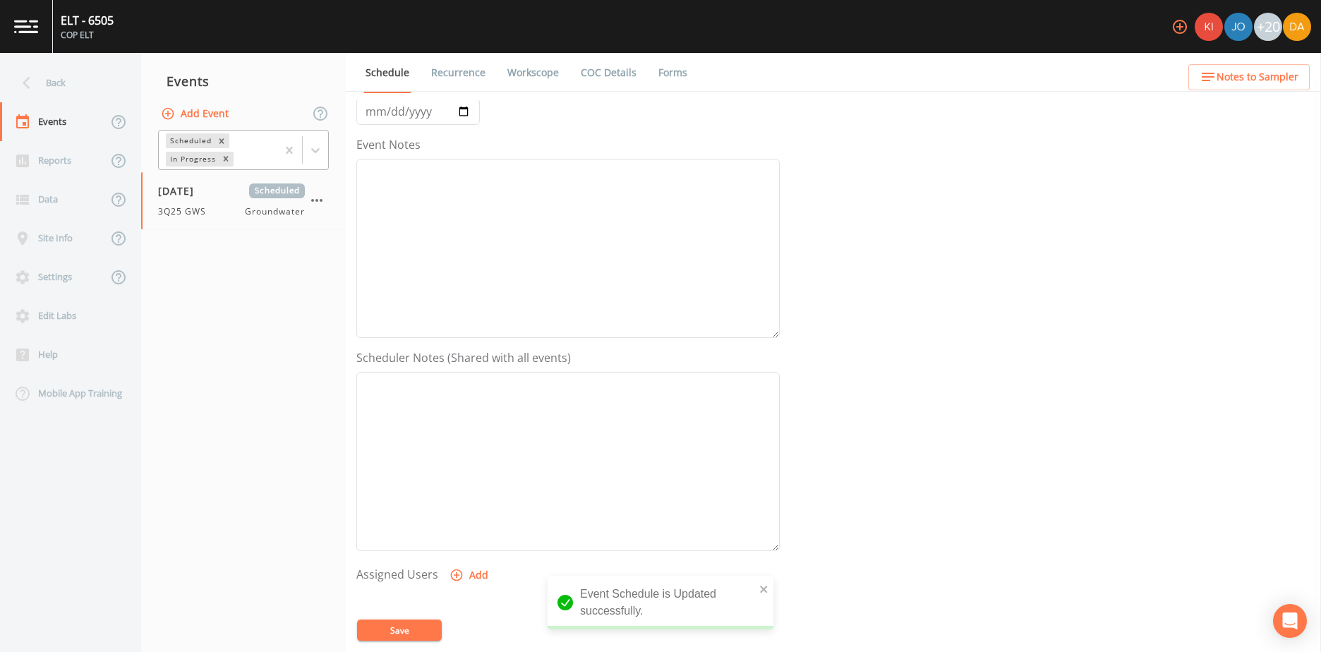
scroll to position [0, 0]
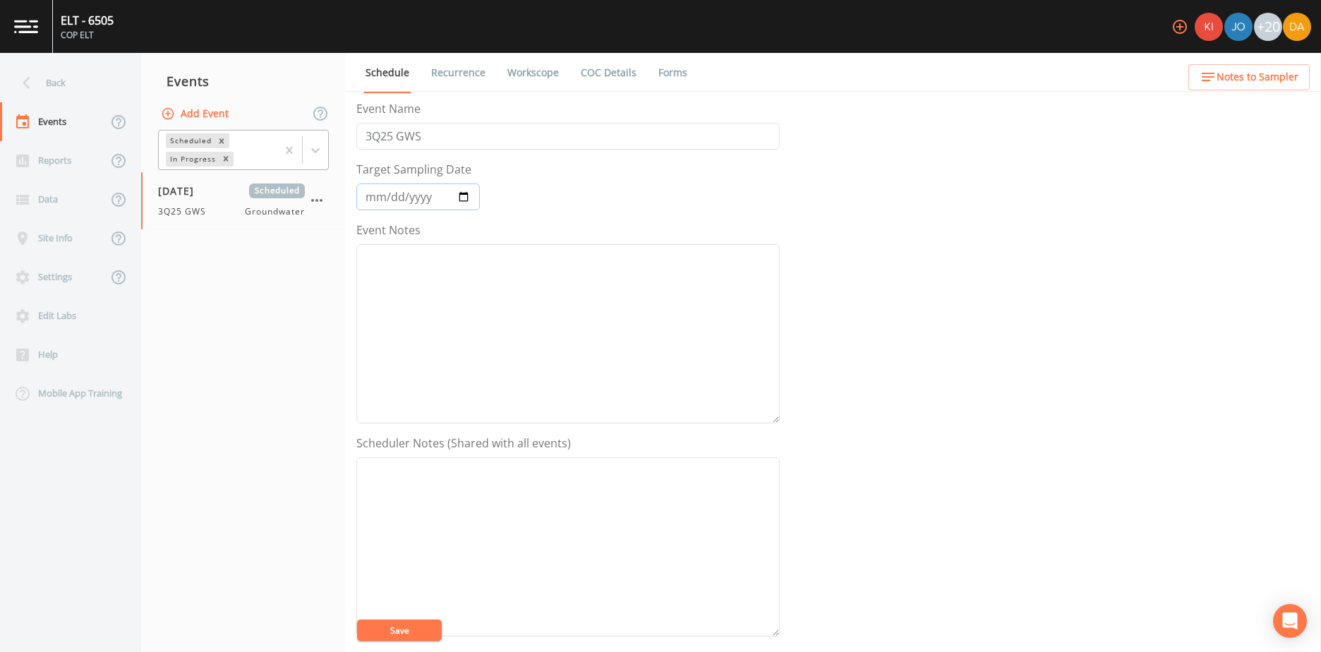
click at [466, 193] on input "2025-09-24" at bounding box center [417, 196] width 123 height 27
type input "2025-09-29"
click at [393, 635] on button "Save" at bounding box center [399, 629] width 85 height 21
